Goal: Find specific page/section: Find specific page/section

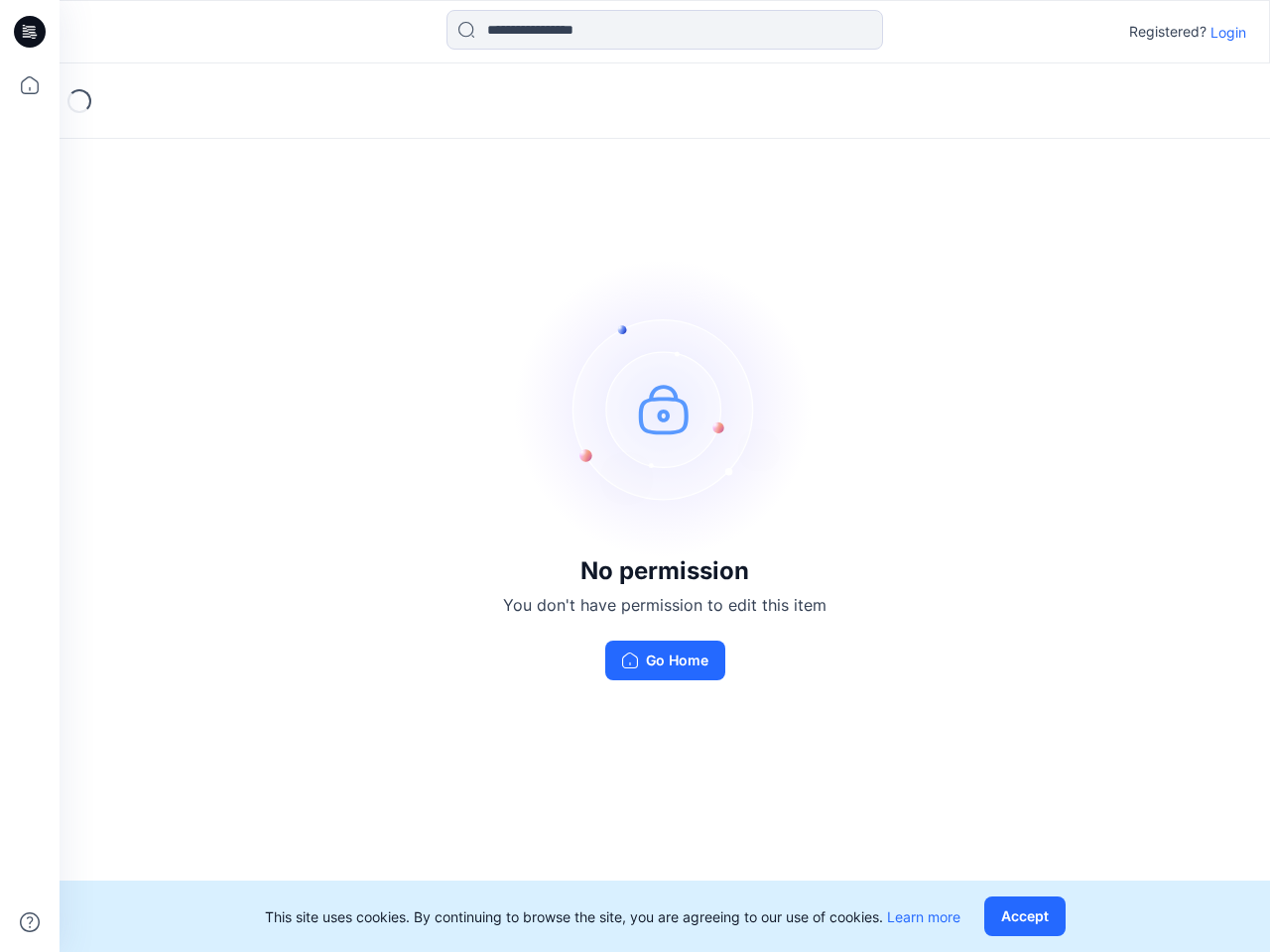
click at [635, 476] on img at bounding box center [664, 407] width 297 height 297
click at [31, 32] on icon at bounding box center [33, 32] width 8 height 1
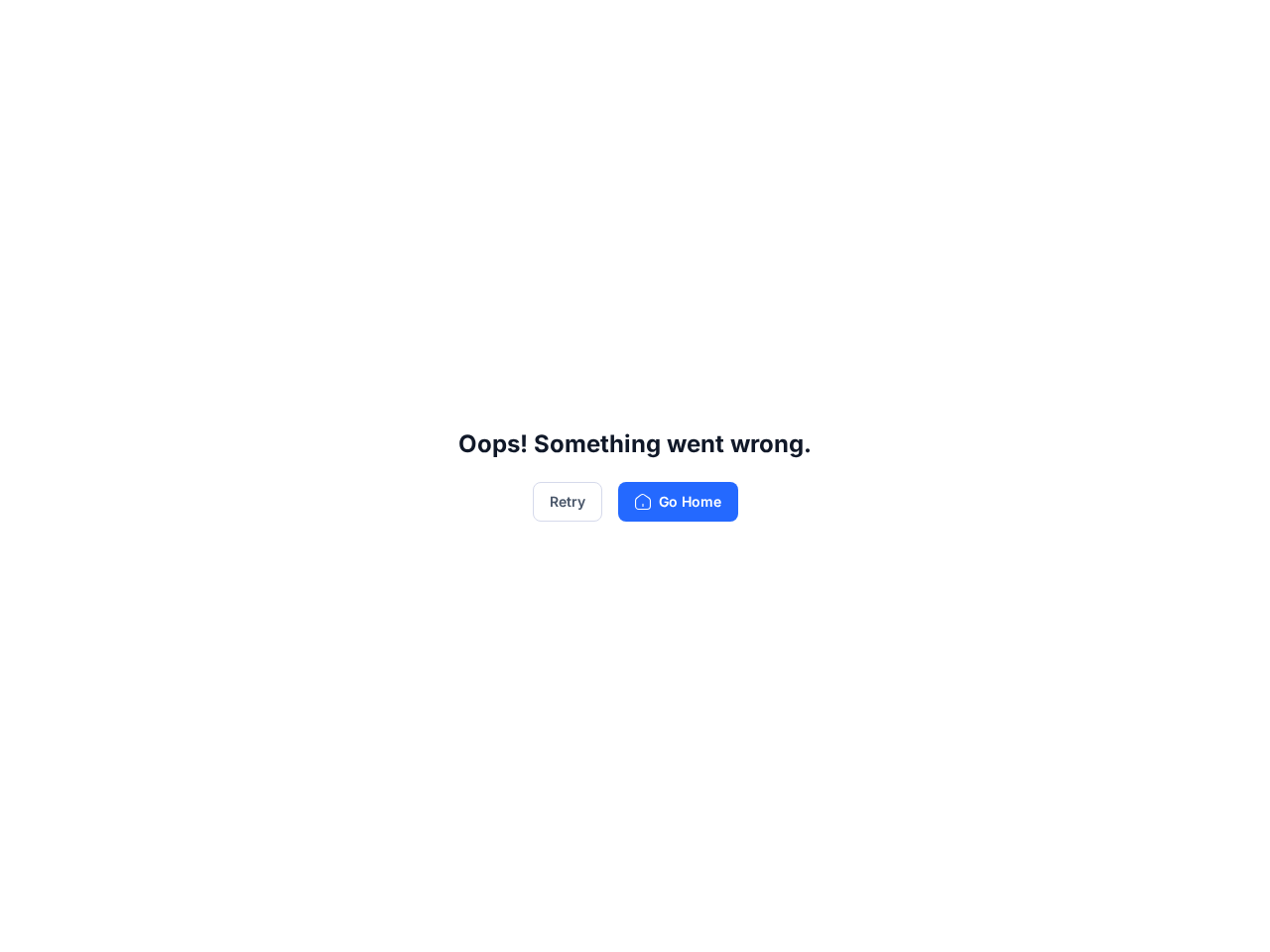
click at [30, 85] on div "Oops! Something went wrong. Retry Go Home" at bounding box center [635, 476] width 1270 height 952
click at [30, 922] on div "Oops! Something went wrong. Retry Go Home" at bounding box center [635, 476] width 1270 height 952
click at [665, 30] on div "Oops! Something went wrong. Retry Go Home" at bounding box center [635, 476] width 1270 height 952
click at [1228, 32] on div "Oops! Something went wrong. Retry Go Home" at bounding box center [635, 476] width 1270 height 952
click at [1029, 916] on div "Oops! Something went wrong. Retry Go Home" at bounding box center [635, 476] width 1270 height 952
